Goal: Task Accomplishment & Management: Use online tool/utility

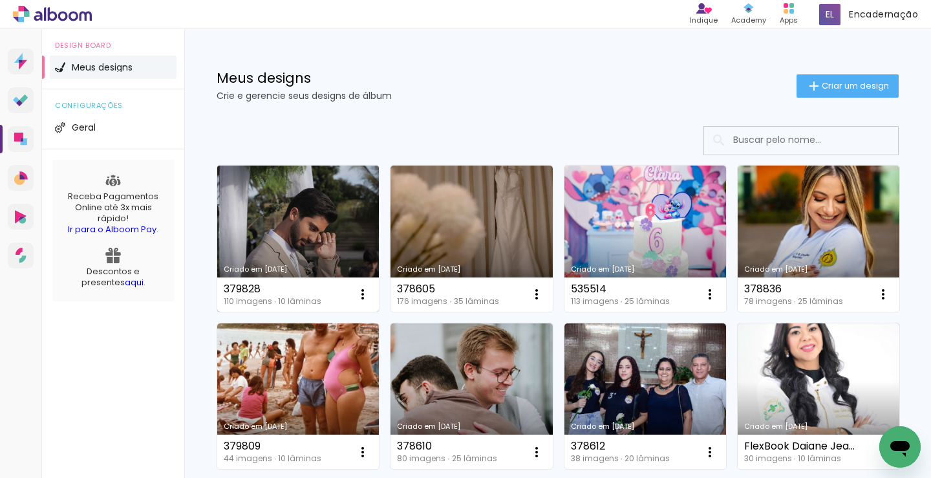
click at [294, 219] on link "Criado em [DATE]" at bounding box center [298, 239] width 162 height 146
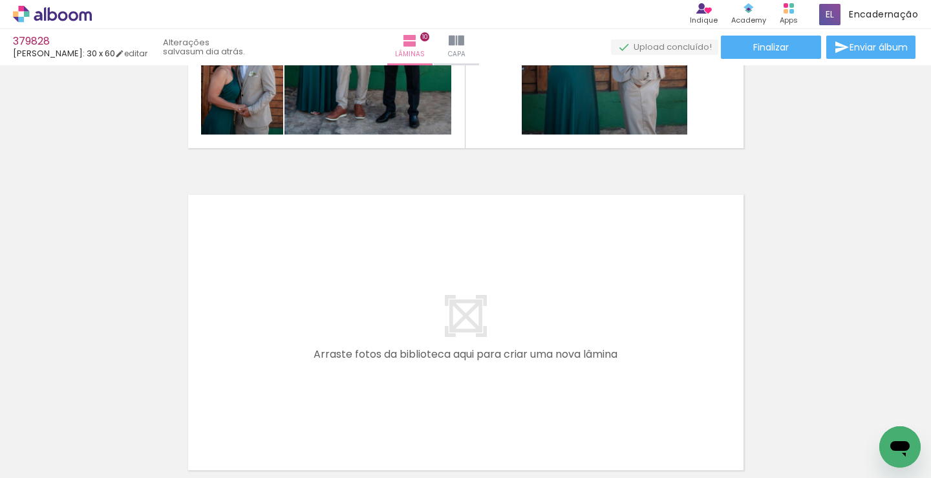
scroll to position [3262, 0]
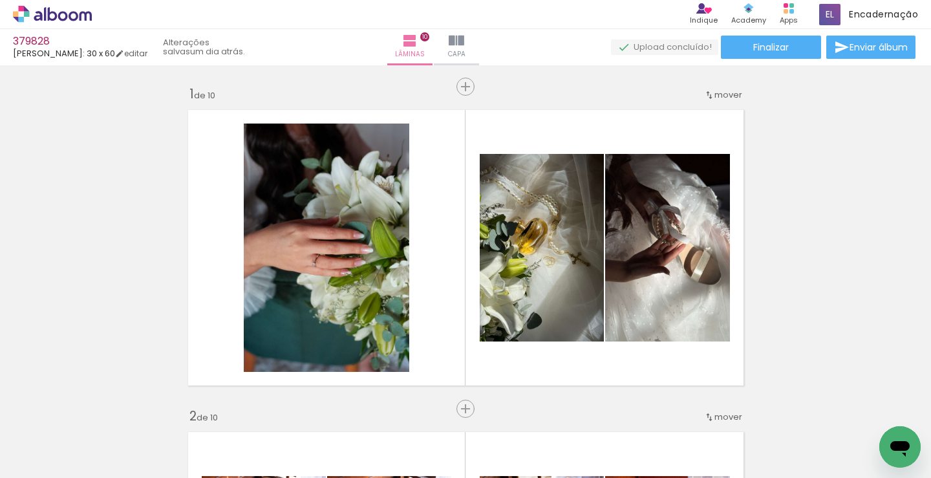
scroll to position [3262, 0]
